Goal: Complete application form: Complete application form

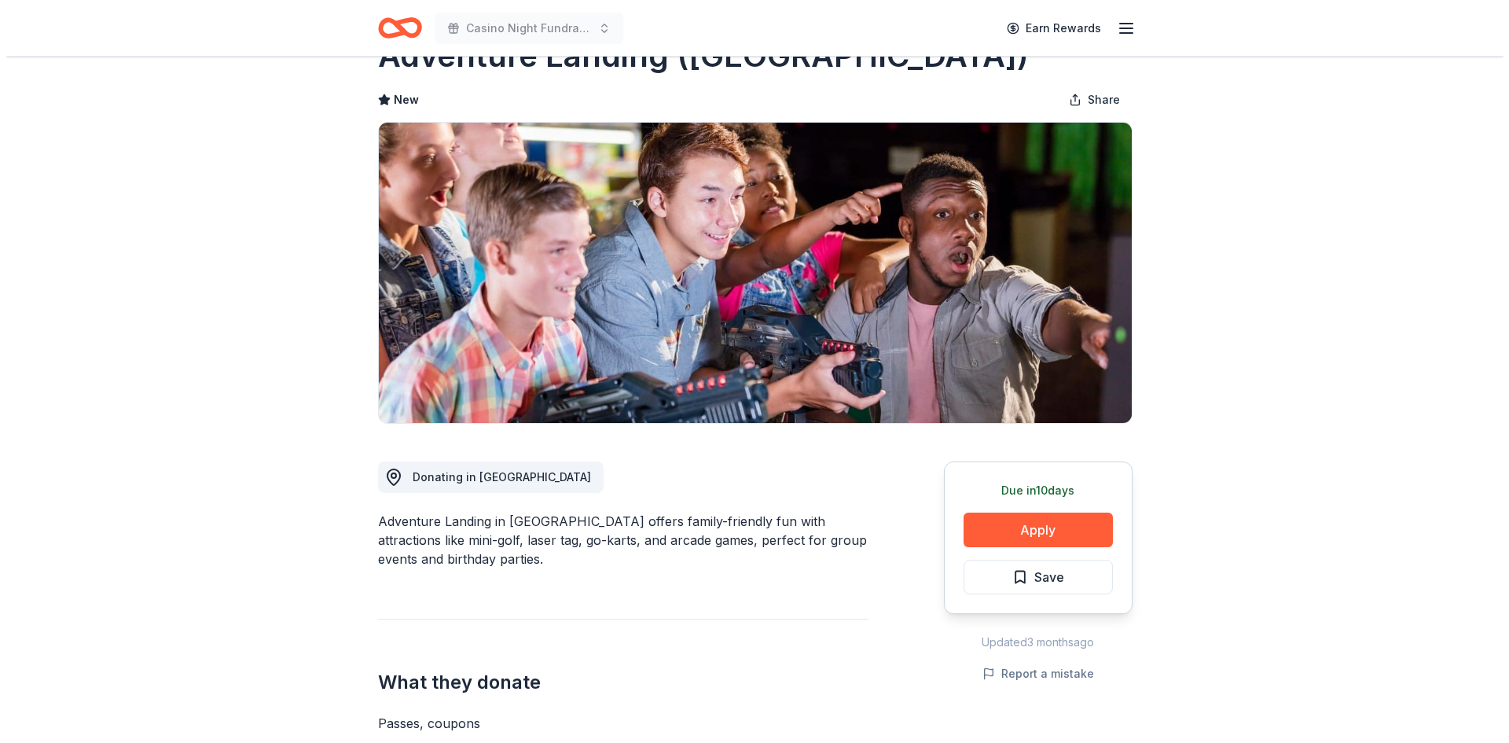
scroll to position [79, 0]
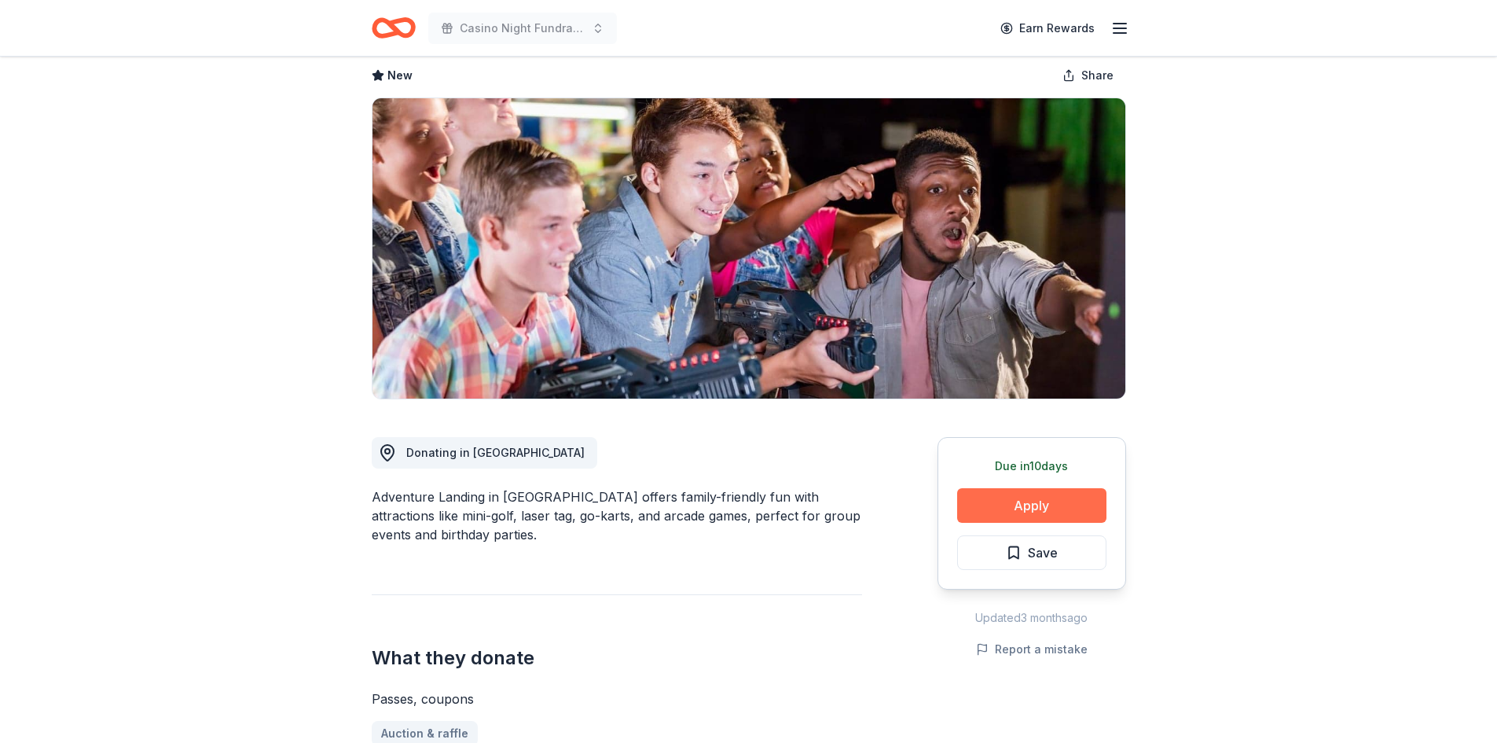
click at [1040, 501] on button "Apply" at bounding box center [1031, 505] width 149 height 35
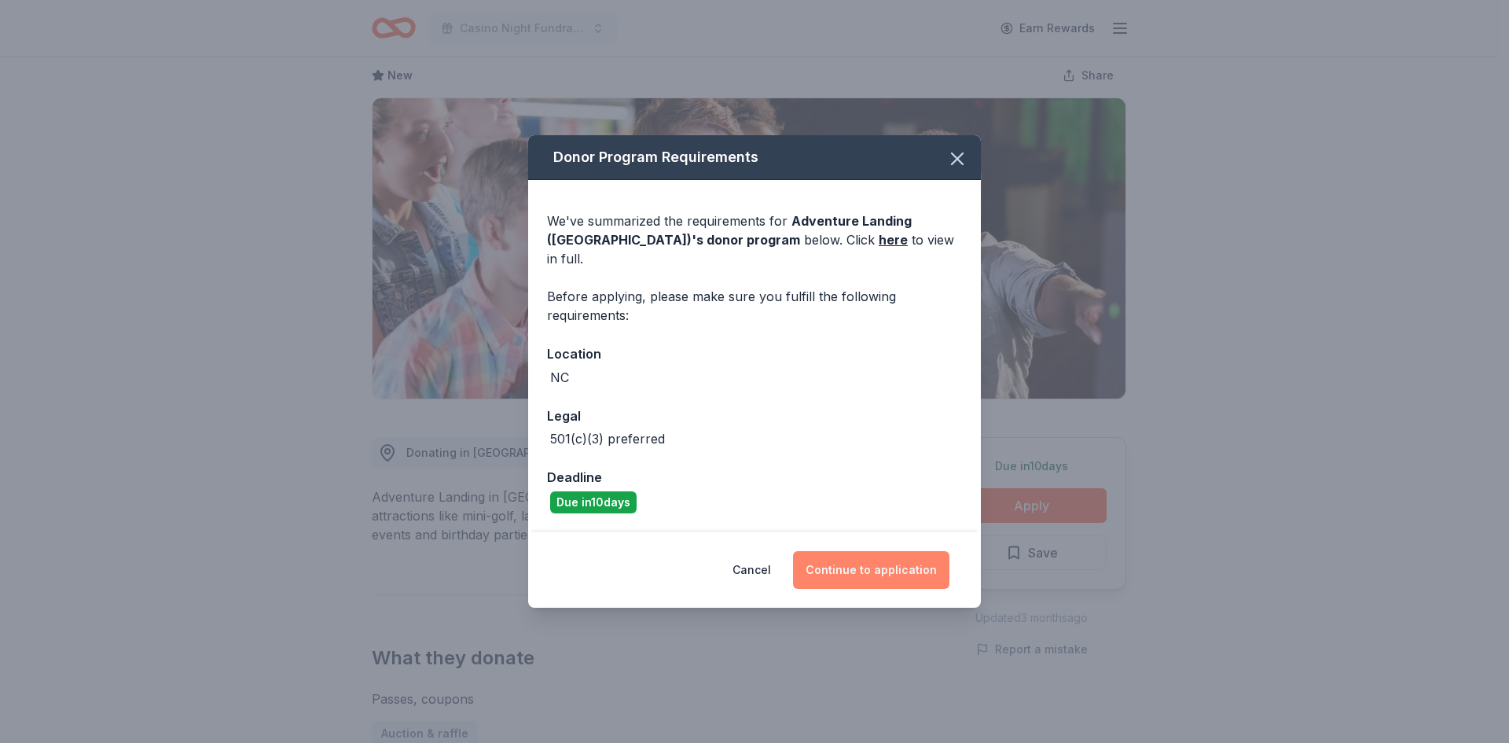
click at [856, 552] on button "Continue to application" at bounding box center [871, 570] width 156 height 38
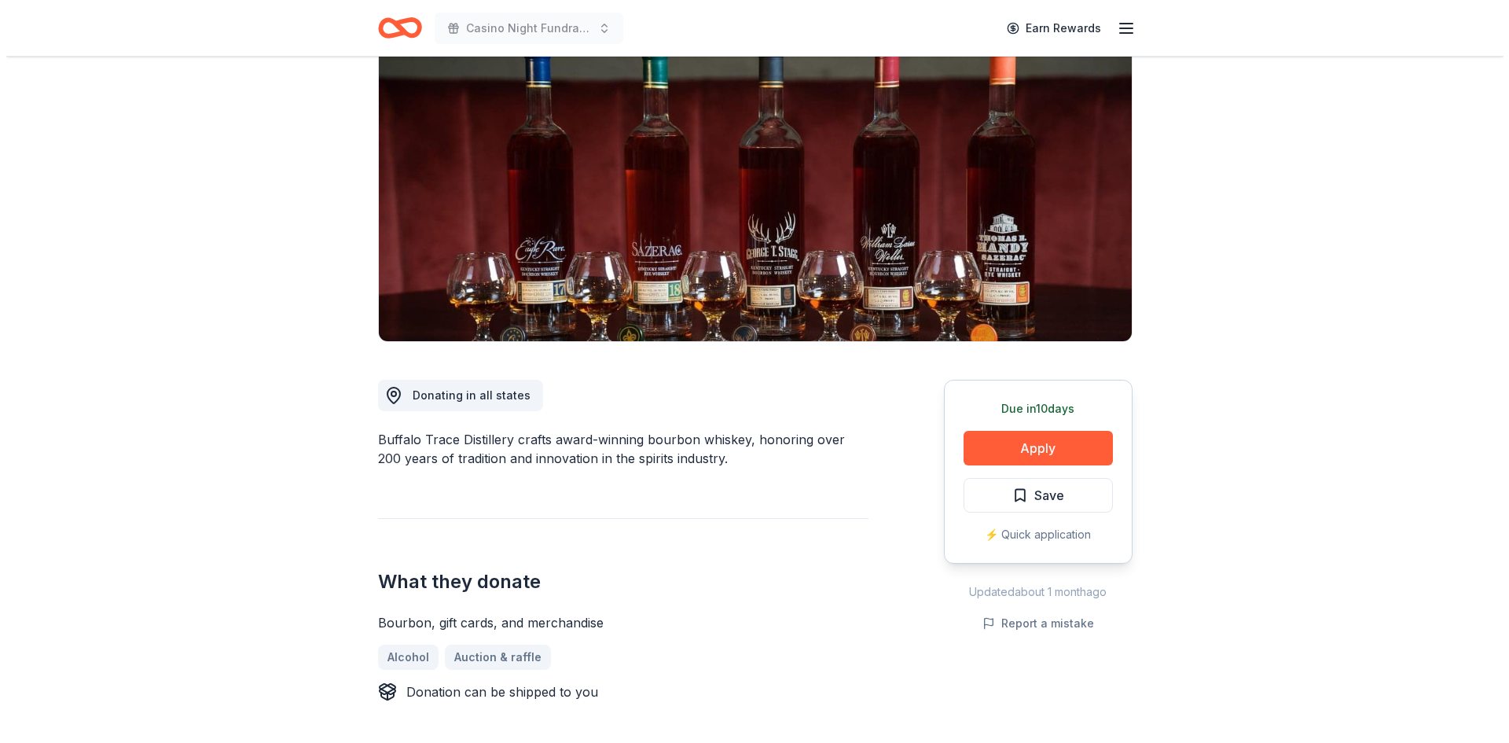
scroll to position [157, 0]
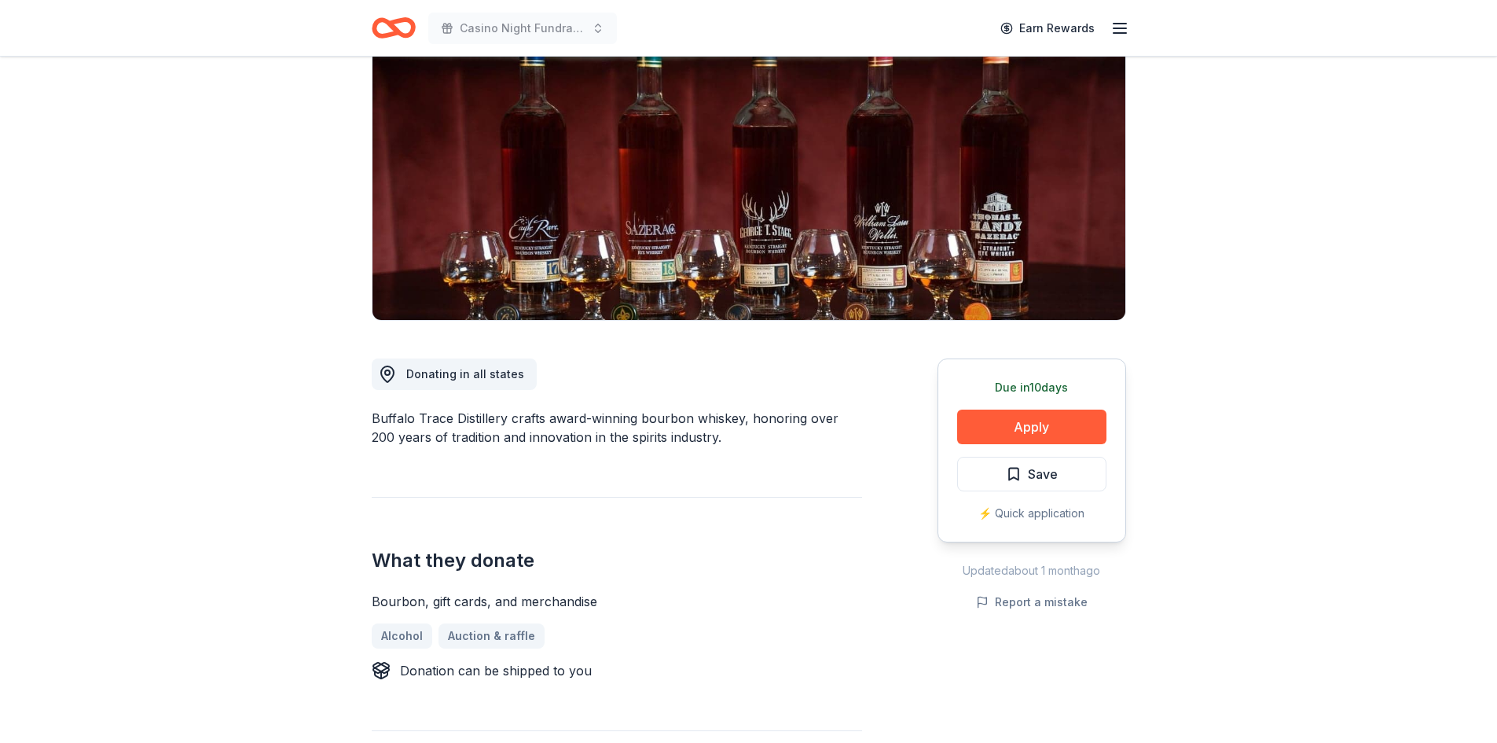
drag, startPoint x: 697, startPoint y: 439, endPoint x: 378, endPoint y: 422, distance: 319.5
click at [378, 422] on div "Buffalo Trace Distillery crafts award-winning bourbon whiskey, honoring over 20…" at bounding box center [617, 428] width 490 height 38
click at [378, 418] on div "Buffalo Trace Distillery crafts award-winning bourbon whiskey, honoring over 20…" at bounding box center [617, 428] width 490 height 38
click at [377, 420] on div "Buffalo Trace Distillery crafts award-winning bourbon whiskey, honoring over 20…" at bounding box center [617, 428] width 490 height 38
drag, startPoint x: 377, startPoint y: 420, endPoint x: 593, endPoint y: 453, distance: 218.5
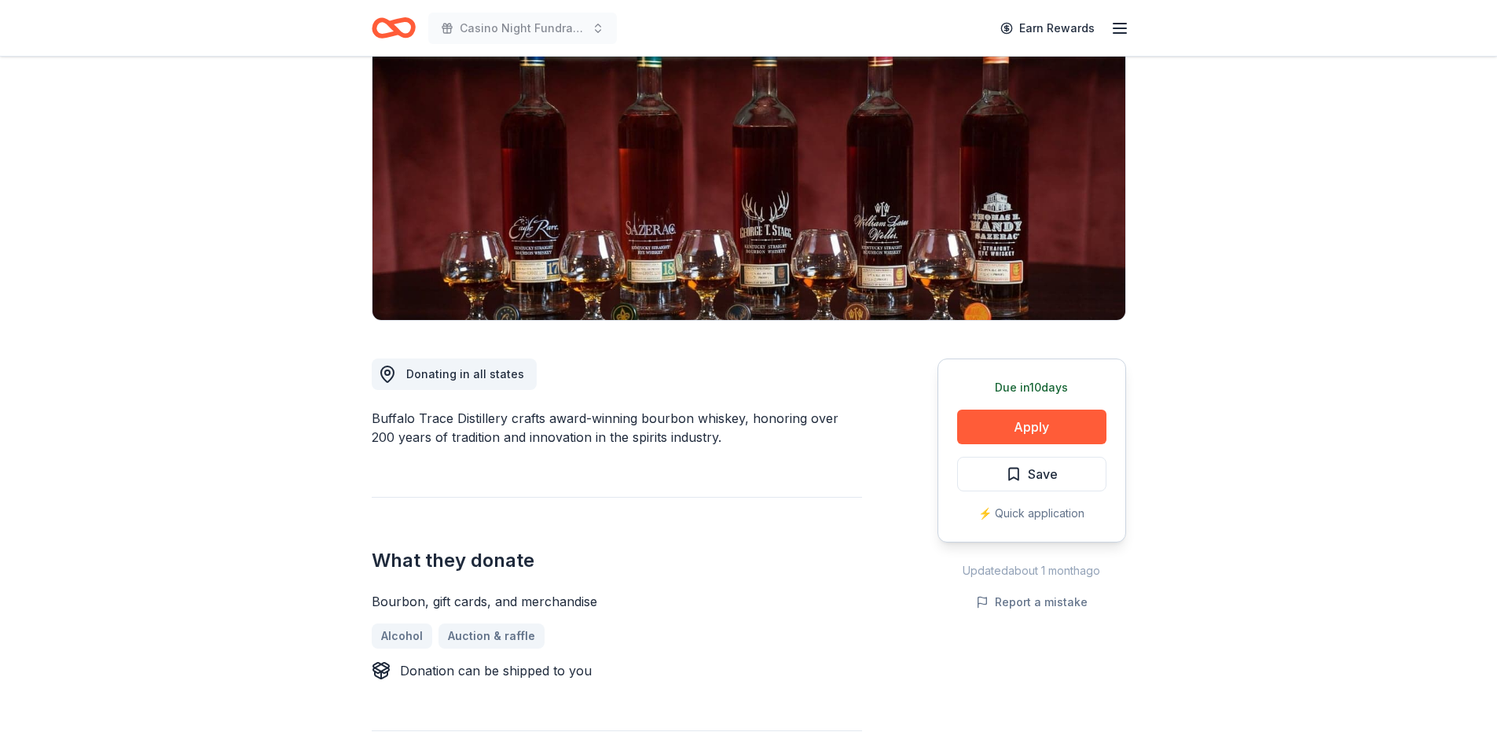
click at [377, 421] on div "Buffalo Trace Distillery crafts award-winning bourbon whiskey, honoring over 20…" at bounding box center [617, 428] width 490 height 38
click at [1036, 418] on button "Apply" at bounding box center [1031, 426] width 149 height 35
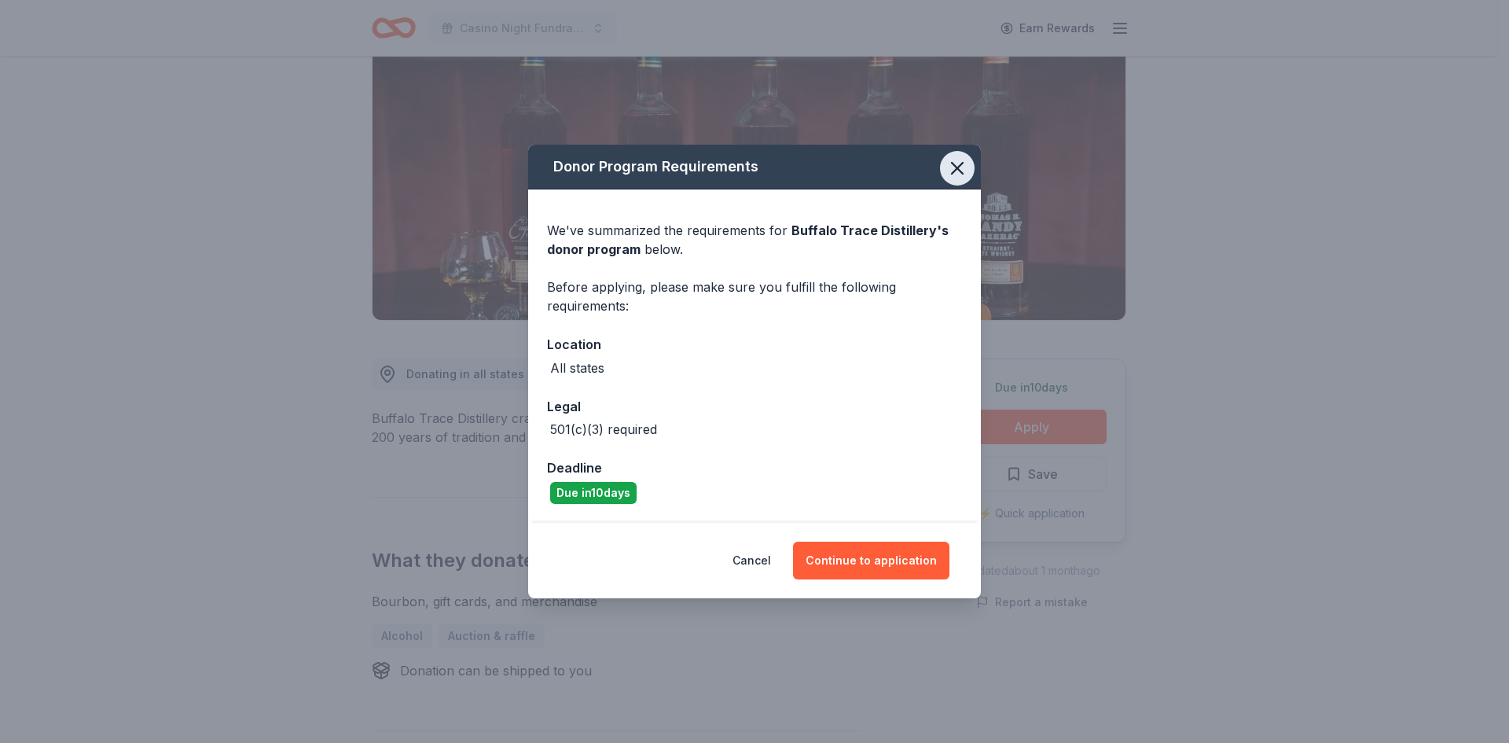
click at [956, 171] on icon "button" at bounding box center [957, 168] width 22 height 22
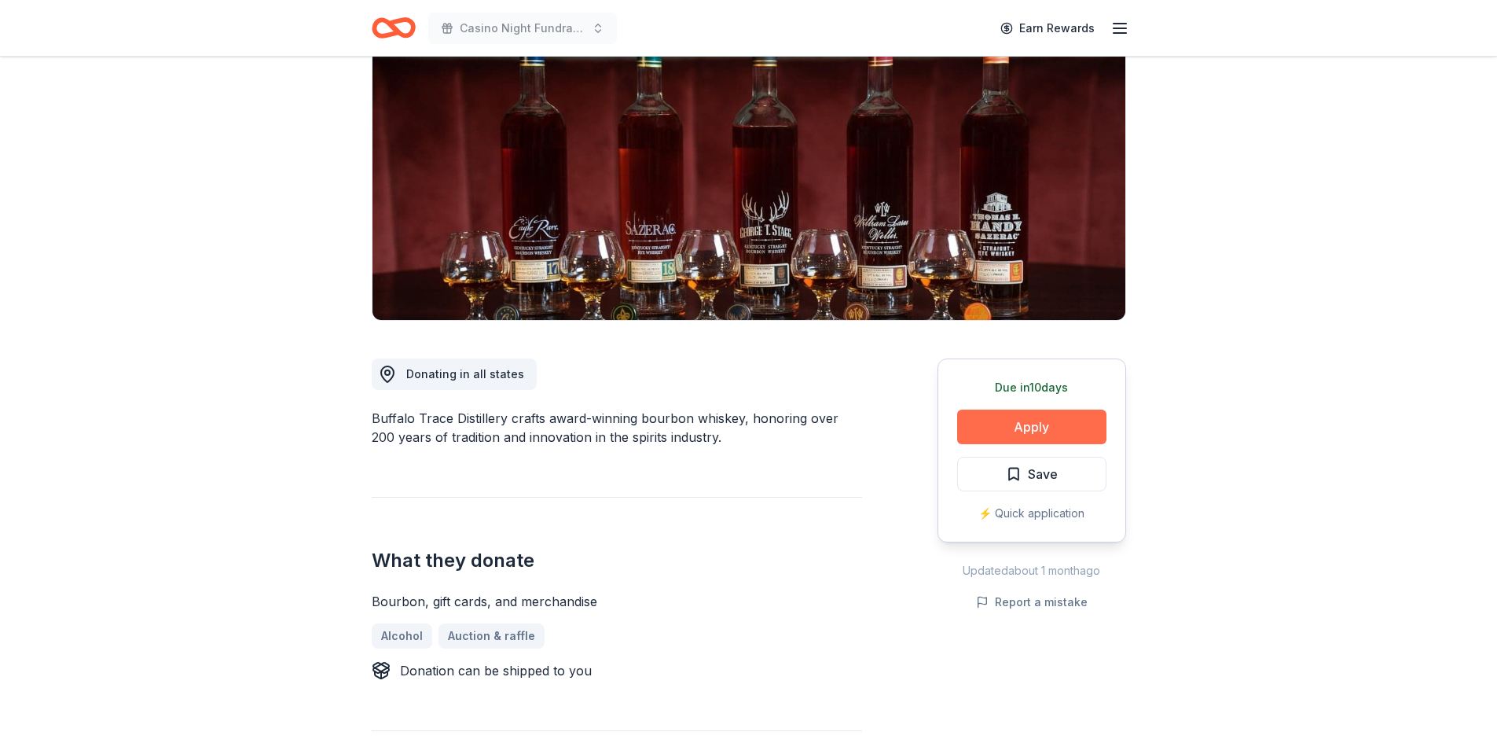
click at [1044, 419] on button "Apply" at bounding box center [1031, 426] width 149 height 35
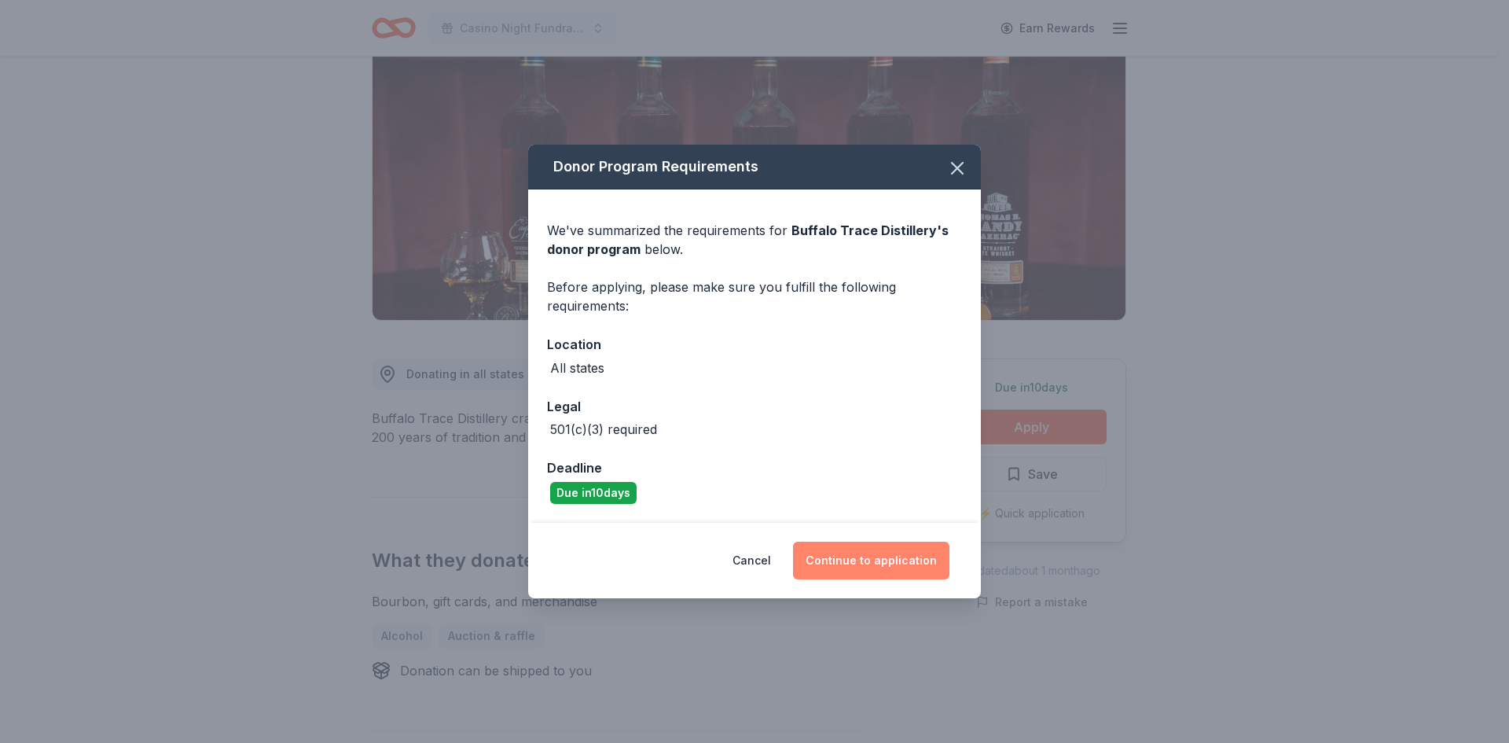
click at [907, 561] on button "Continue to application" at bounding box center [871, 560] width 156 height 38
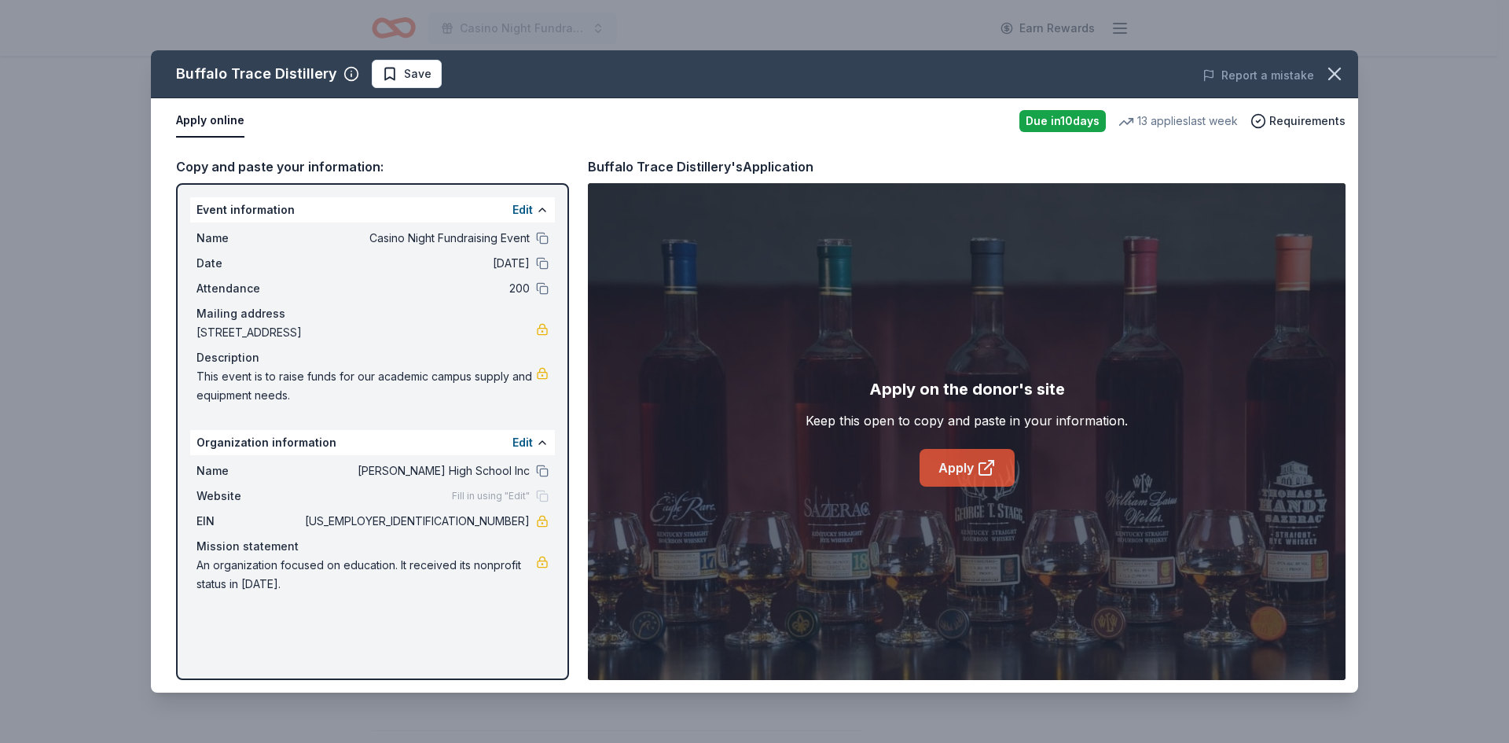
click at [952, 462] on link "Apply" at bounding box center [966, 468] width 95 height 38
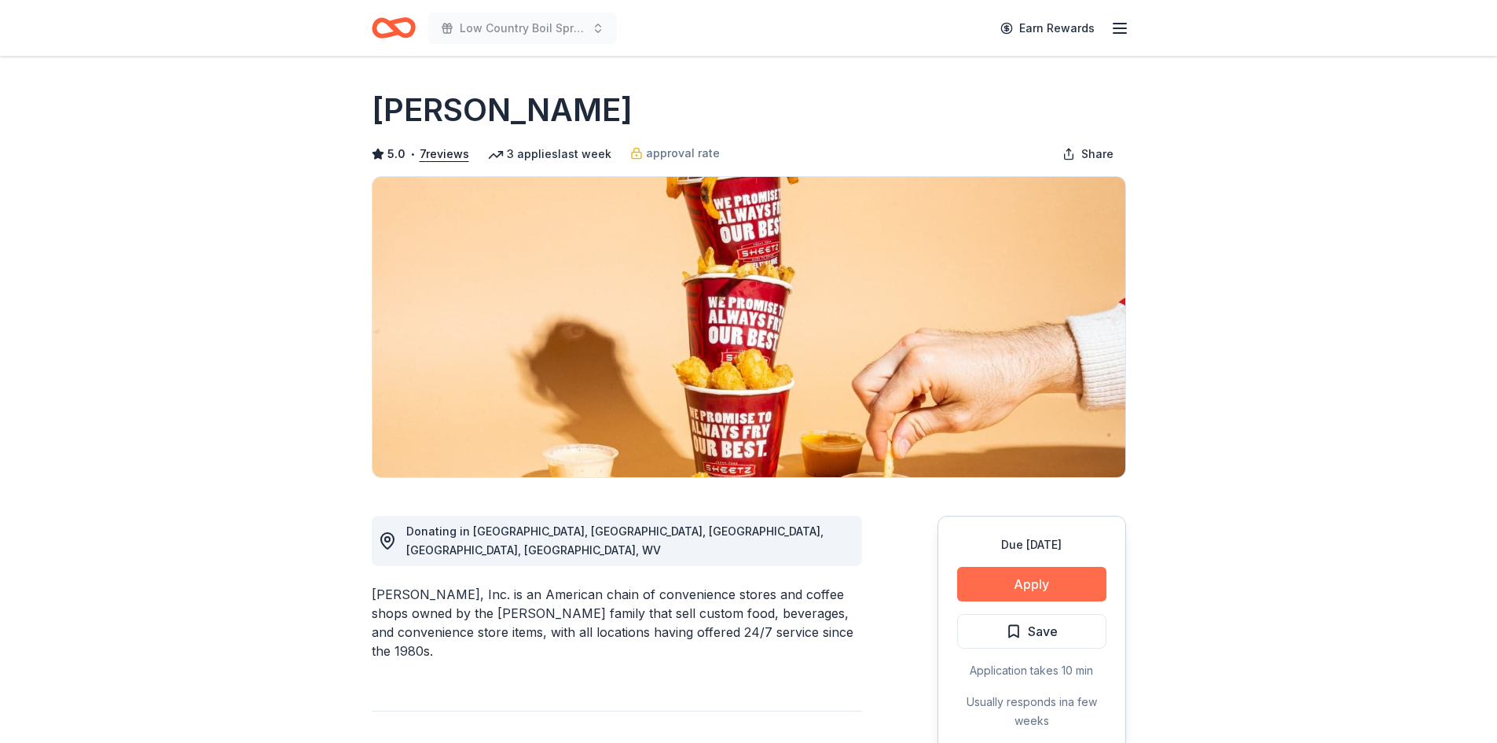
click at [1038, 583] on button "Apply" at bounding box center [1031, 584] width 149 height 35
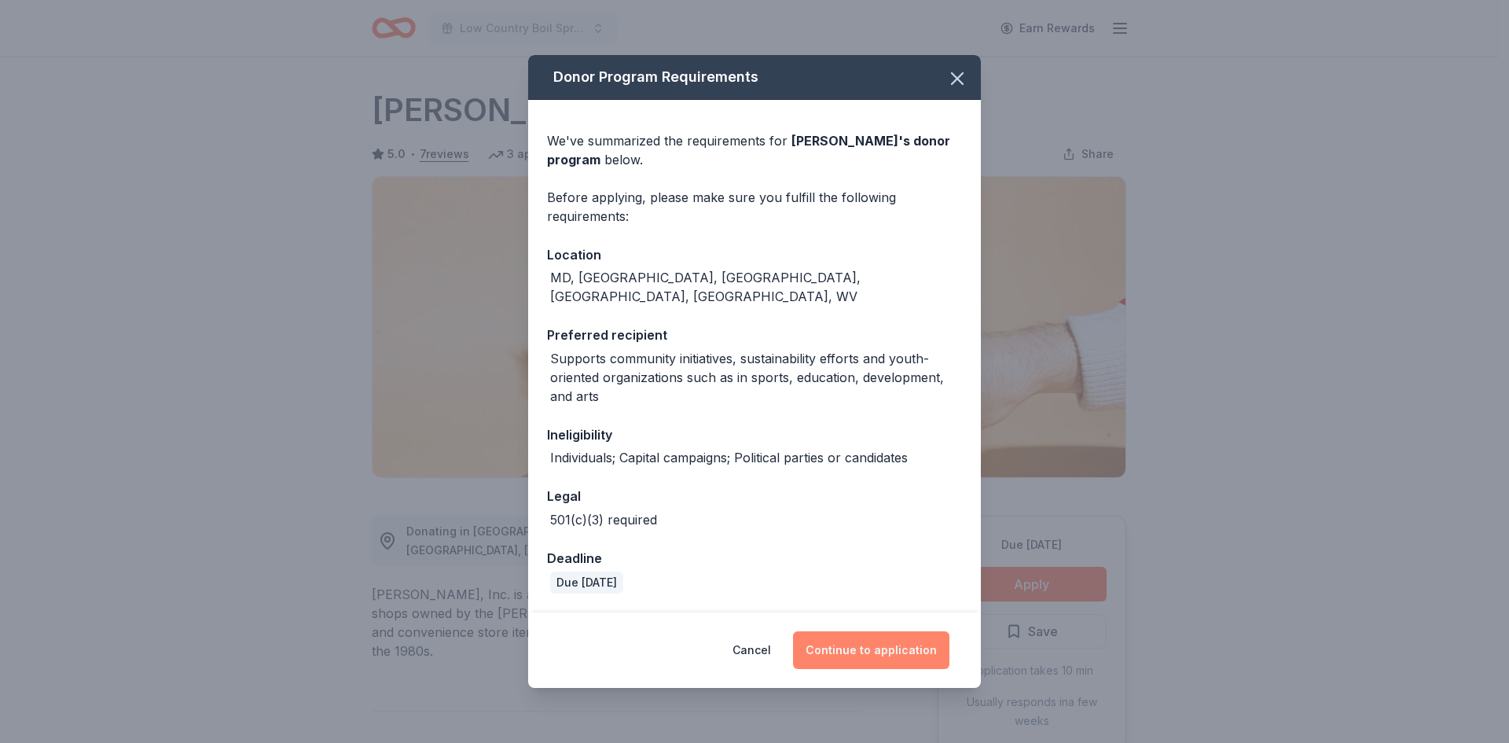
click at [882, 637] on button "Continue to application" at bounding box center [871, 650] width 156 height 38
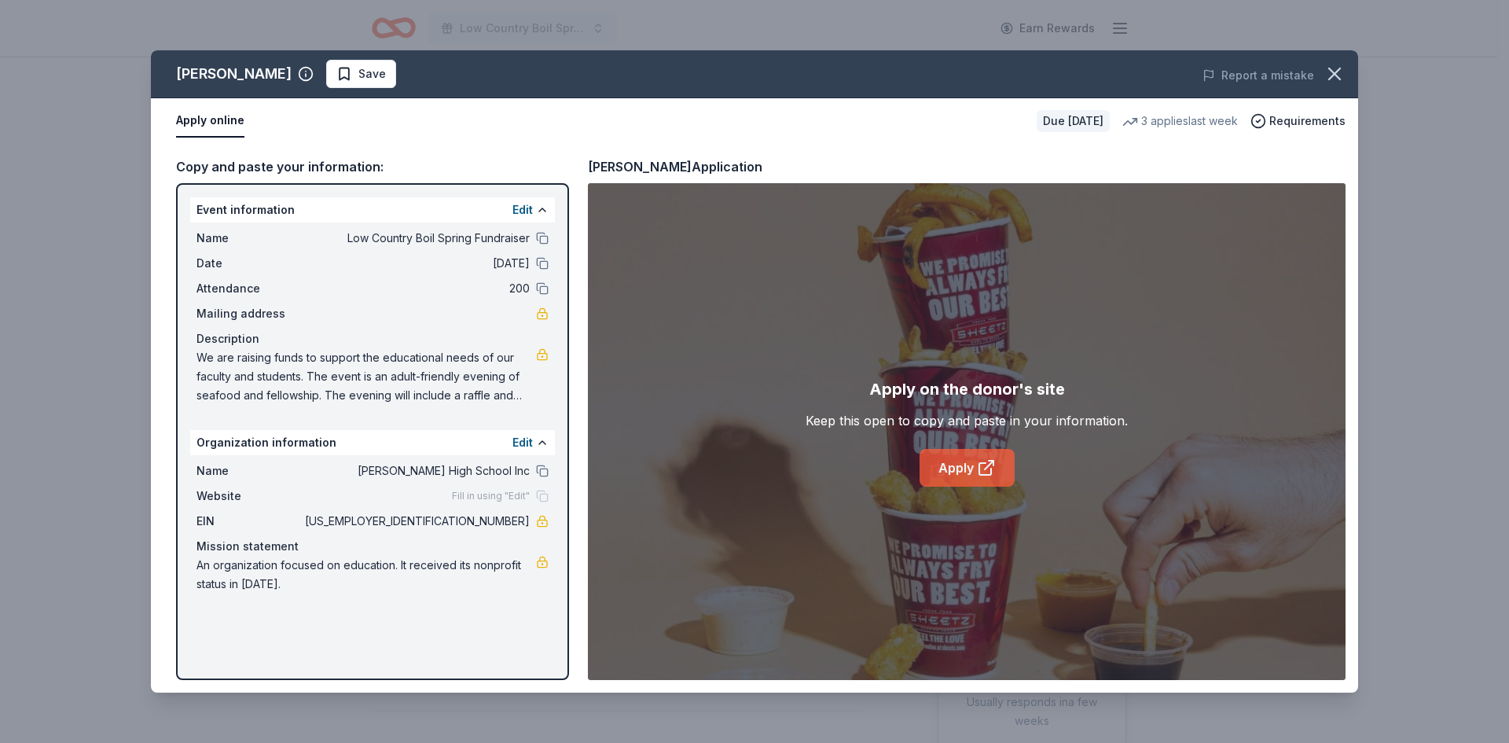
click at [971, 463] on link "Apply" at bounding box center [966, 468] width 95 height 38
